Goal: Task Accomplishment & Management: Manage account settings

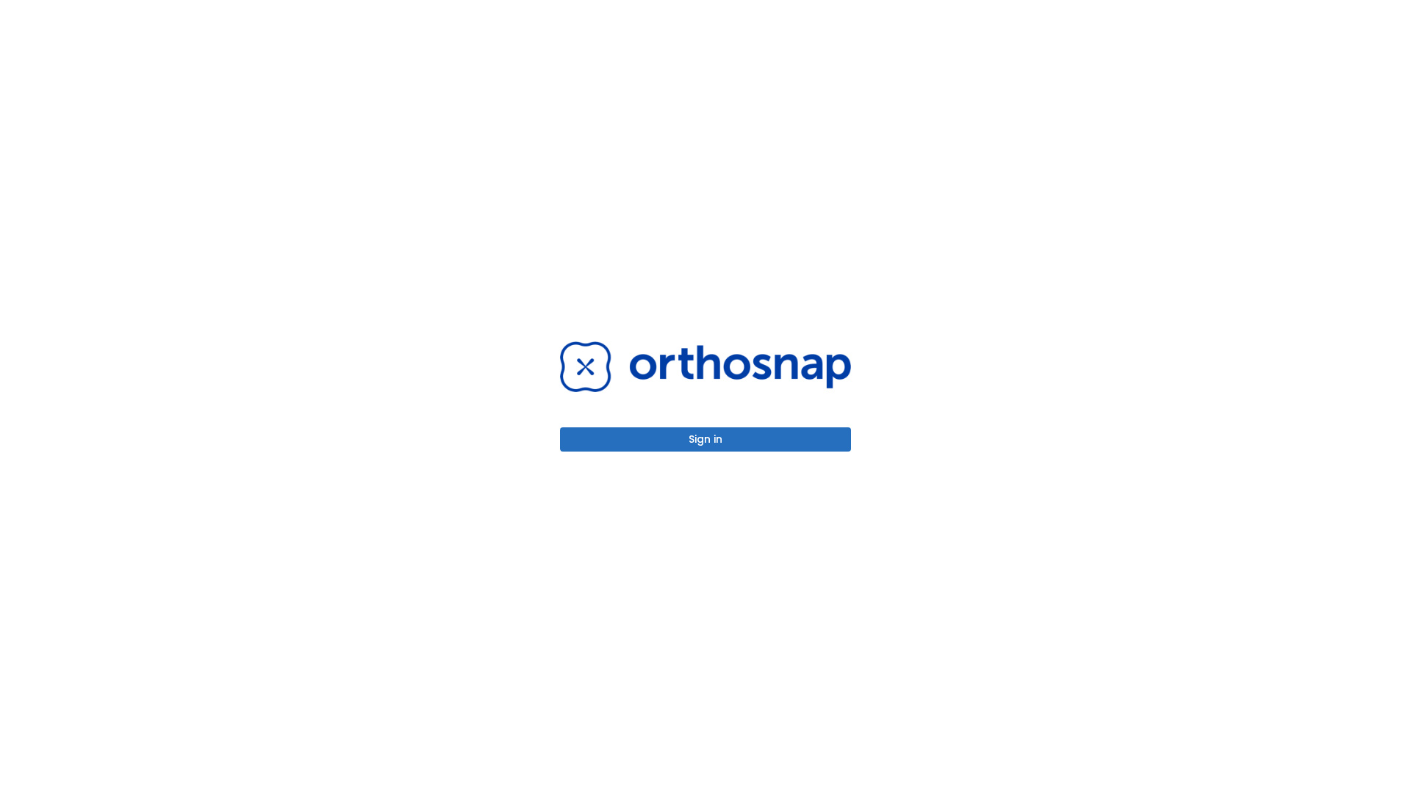
click at [705, 439] on button "Sign in" at bounding box center [705, 440] width 291 height 24
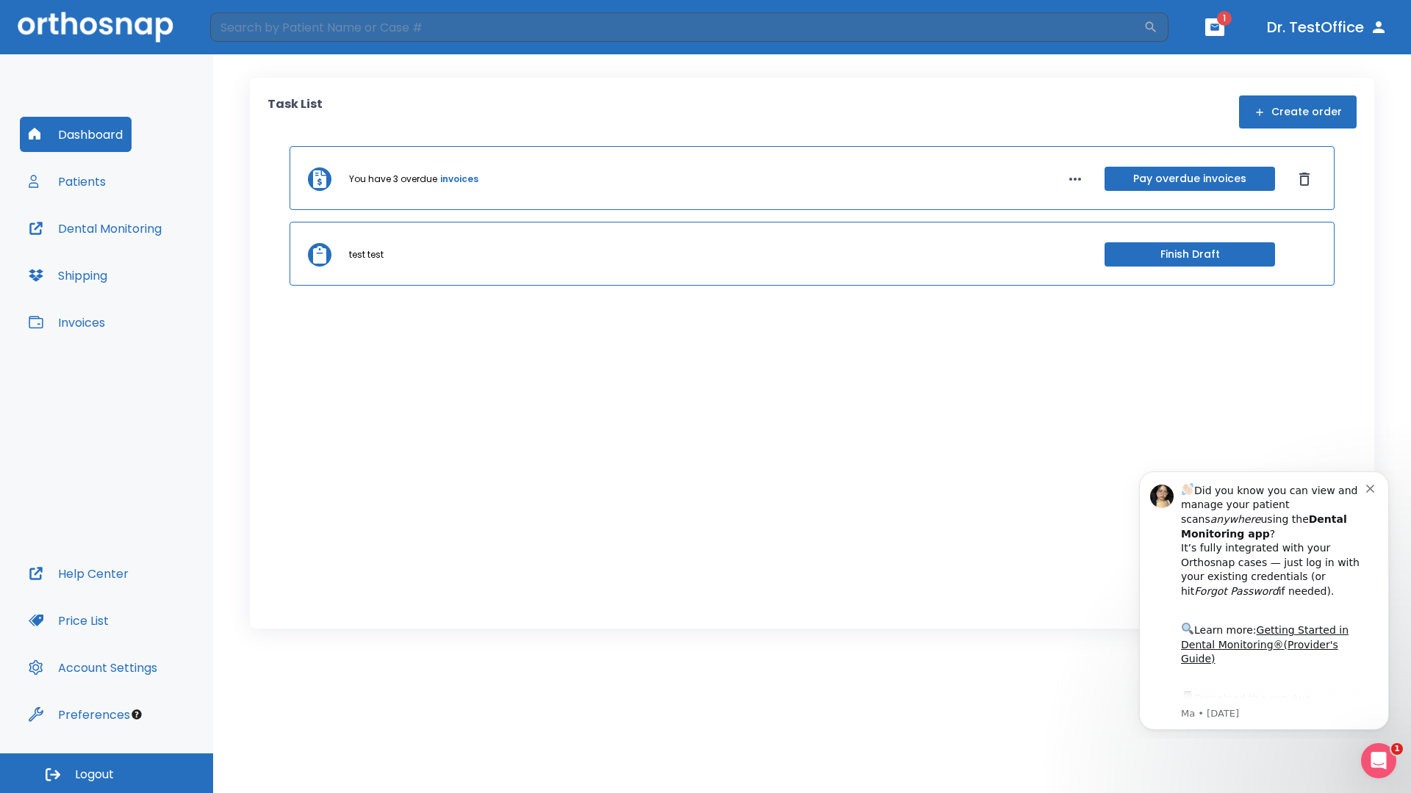
click at [107, 774] on span "Logout" at bounding box center [94, 775] width 39 height 16
